Goal: Task Accomplishment & Management: Manage account settings

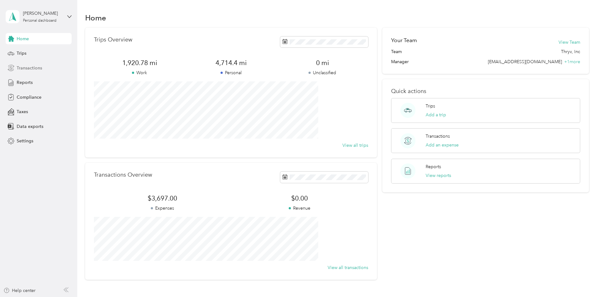
click at [24, 66] on span "Transactions" at bounding box center [29, 68] width 25 height 7
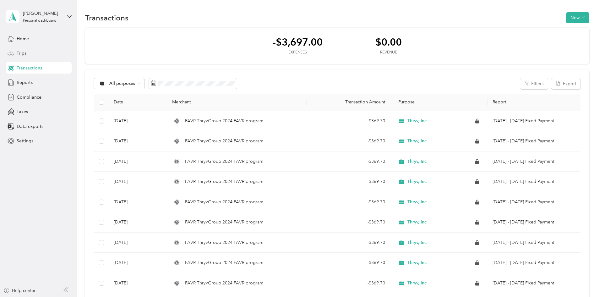
click at [22, 50] on span "Trips" at bounding box center [22, 53] width 10 height 7
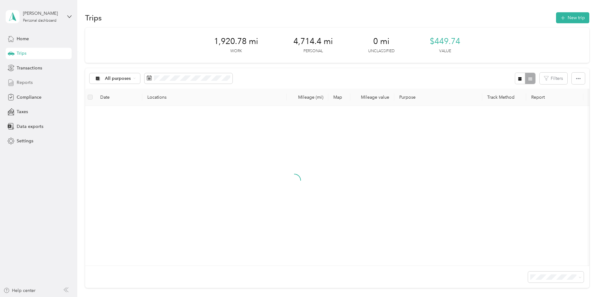
click at [30, 84] on span "Reports" at bounding box center [25, 82] width 16 height 7
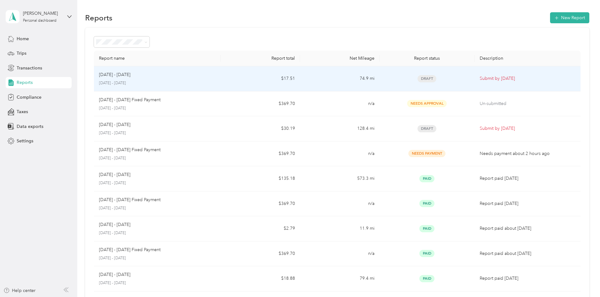
click at [216, 82] on p "[DATE] - [DATE]" at bounding box center [157, 83] width 117 height 6
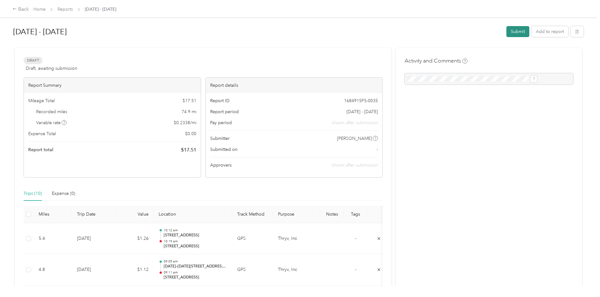
click at [506, 31] on button "Submit" at bounding box center [517, 31] width 23 height 11
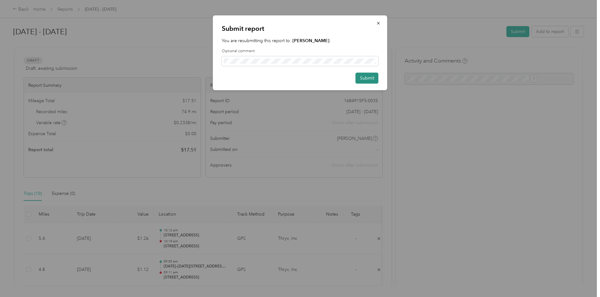
click at [361, 79] on button "Submit" at bounding box center [366, 78] width 23 height 11
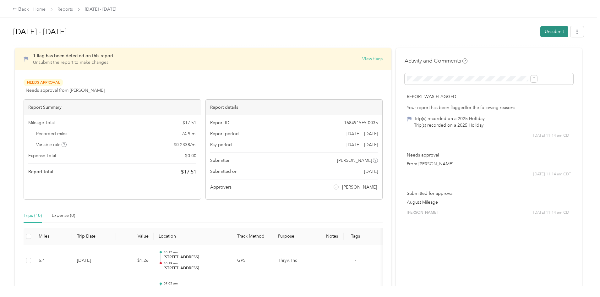
click at [540, 31] on button "Unsubmit" at bounding box center [554, 31] width 28 height 11
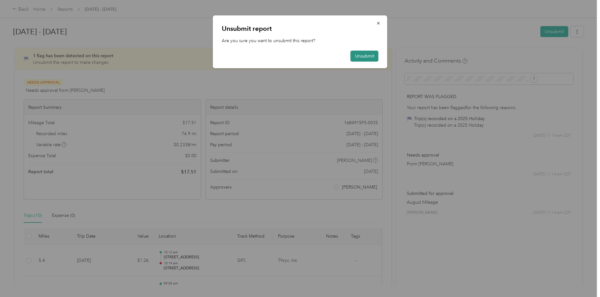
click at [356, 55] on button "Unsubmit" at bounding box center [364, 56] width 28 height 11
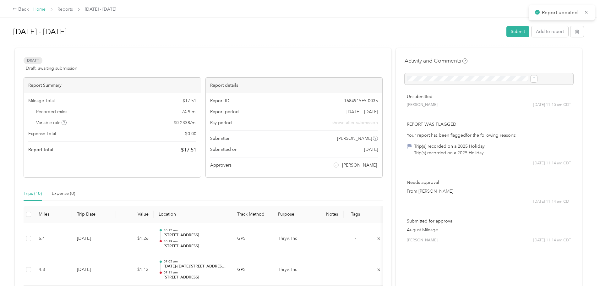
click at [46, 10] on link "Home" at bounding box center [39, 9] width 12 height 5
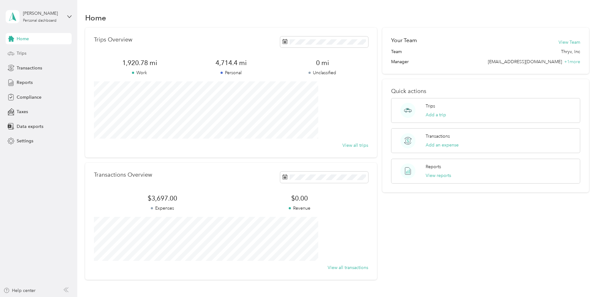
click at [20, 55] on span "Trips" at bounding box center [22, 53] width 10 height 7
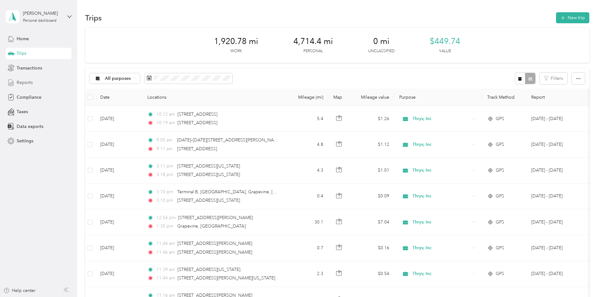
click at [25, 82] on span "Reports" at bounding box center [25, 82] width 16 height 7
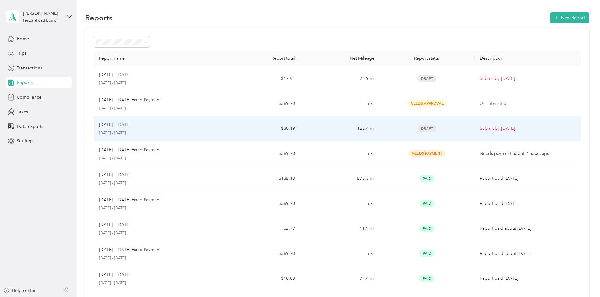
click at [480, 127] on p "Submit by [DATE]" at bounding box center [528, 128] width 96 height 7
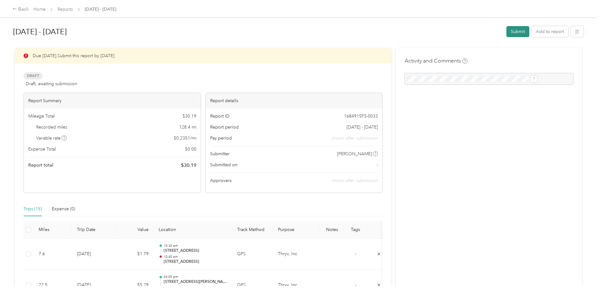
click at [506, 33] on button "Submit" at bounding box center [517, 31] width 23 height 11
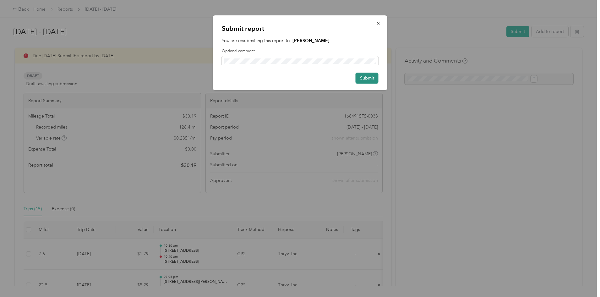
click at [361, 79] on button "Submit" at bounding box center [366, 78] width 23 height 11
